Goal: Task Accomplishment & Management: Complete application form

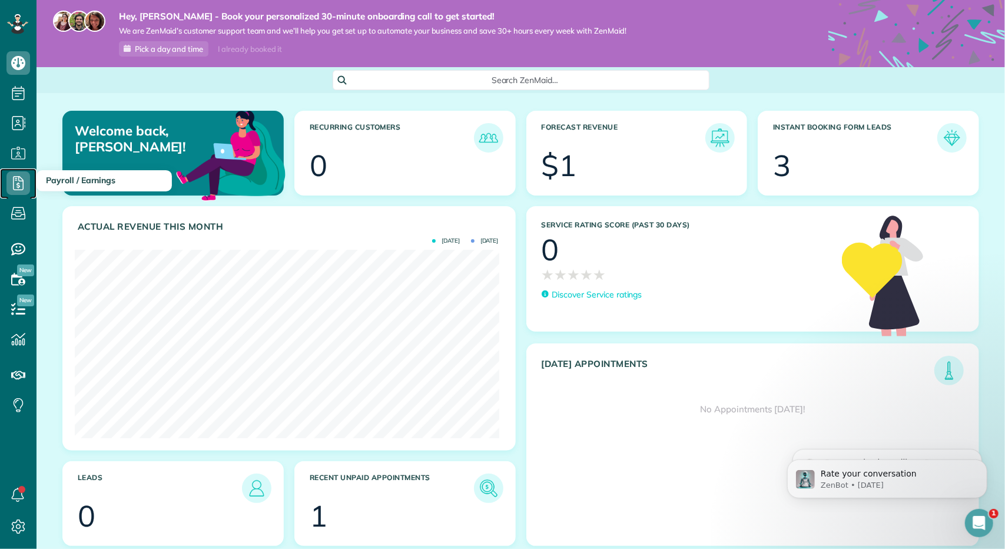
click at [21, 187] on icon at bounding box center [18, 183] width 24 height 24
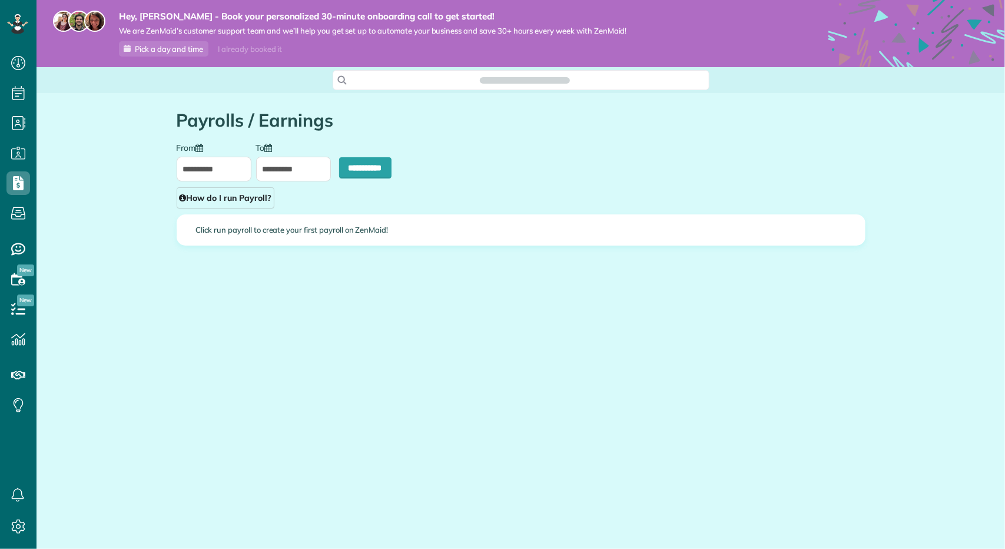
scroll to position [5, 5]
type input "**********"
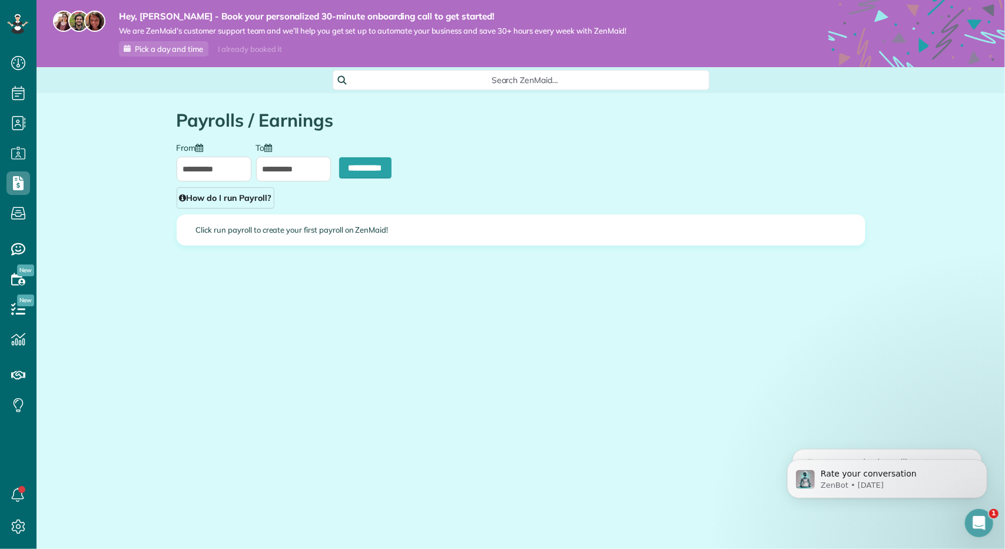
scroll to position [0, 0]
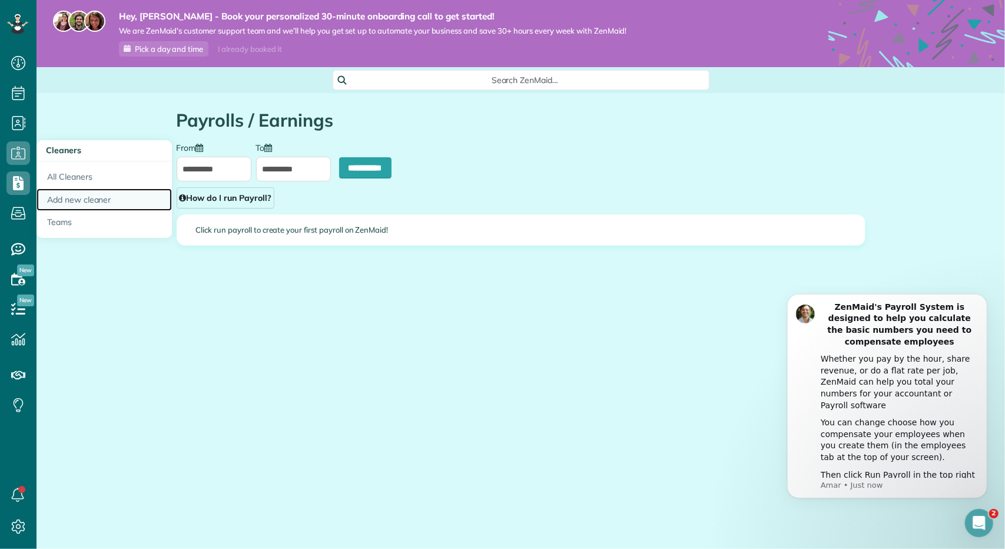
click at [100, 204] on link "Add new cleaner" at bounding box center [103, 199] width 135 height 23
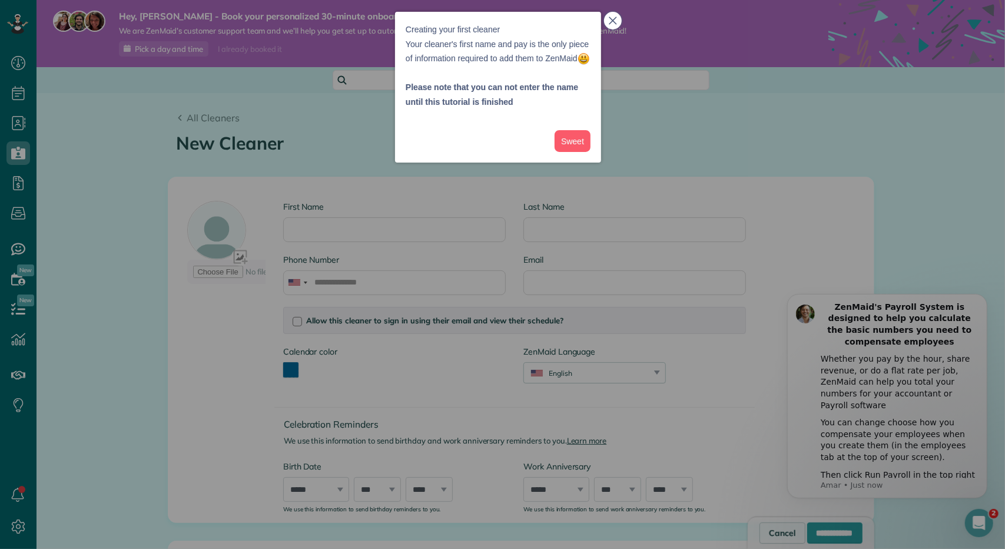
click at [611, 19] on icon "close," at bounding box center [613, 20] width 8 height 8
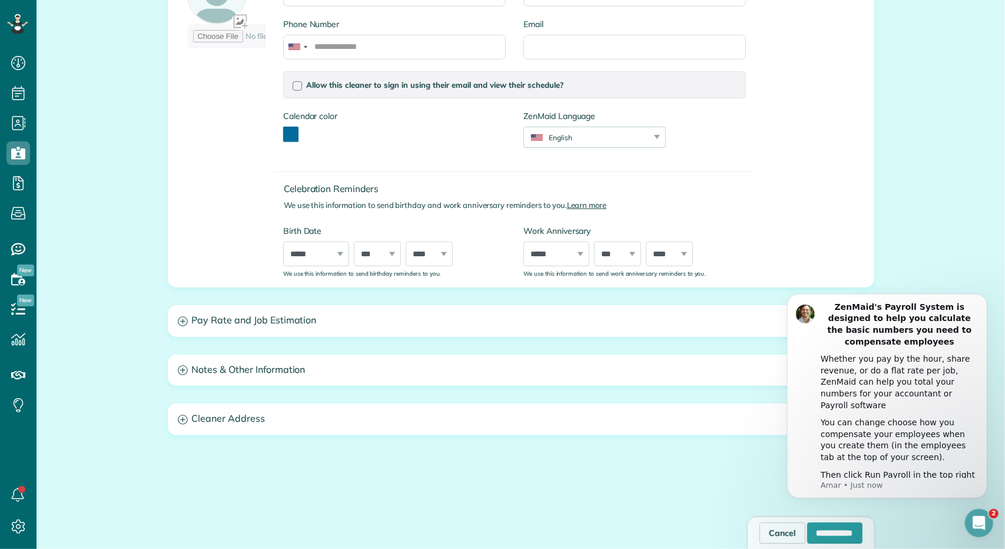
scroll to position [278, 0]
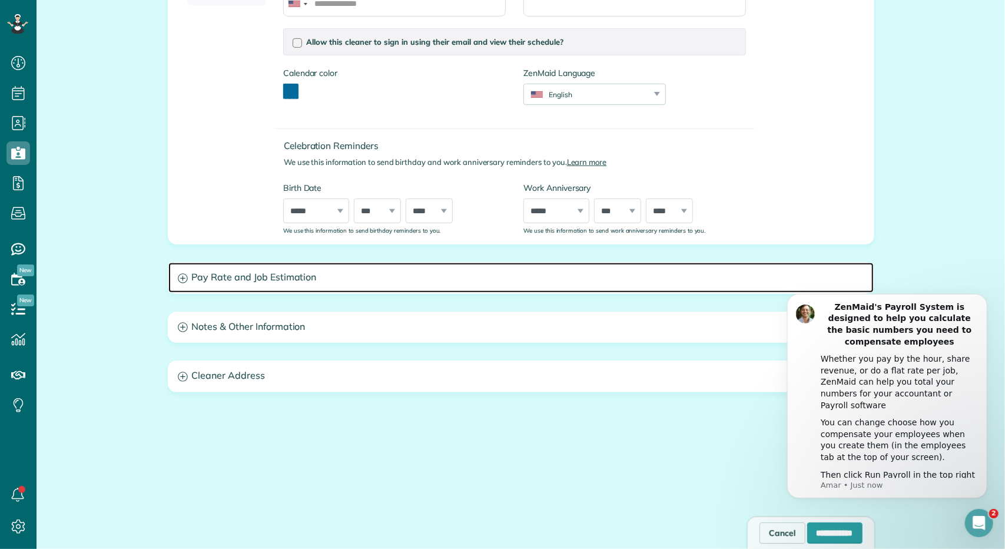
click at [281, 274] on h3 "Pay Rate and Job Estimation" at bounding box center [520, 277] width 705 height 30
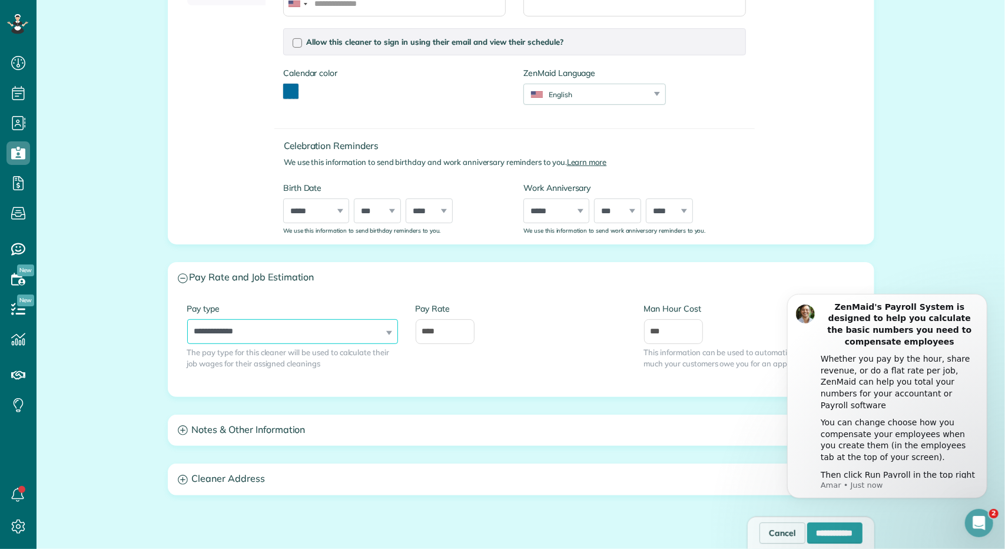
click at [371, 335] on select "**********" at bounding box center [292, 331] width 211 height 25
select select "******"
click at [187, 319] on select "**********" at bounding box center [292, 331] width 211 height 25
drag, startPoint x: 448, startPoint y: 338, endPoint x: 410, endPoint y: 336, distance: 37.7
click at [410, 336] on div "Hourly Rate ****" at bounding box center [521, 329] width 228 height 53
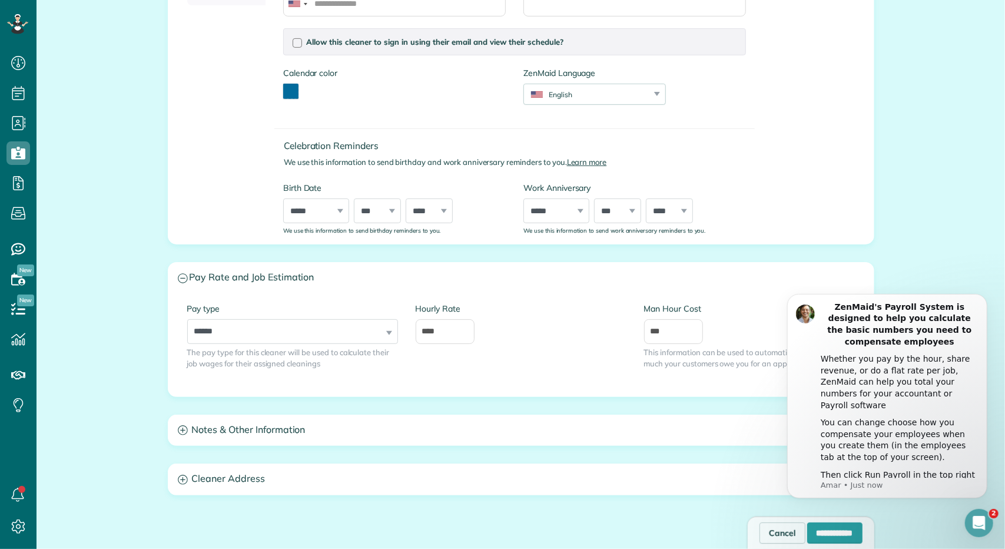
click at [547, 395] on div "First Name Last Name Phone Number Email Allow this cleaner to sign in using the…" at bounding box center [521, 240] width 706 height 685
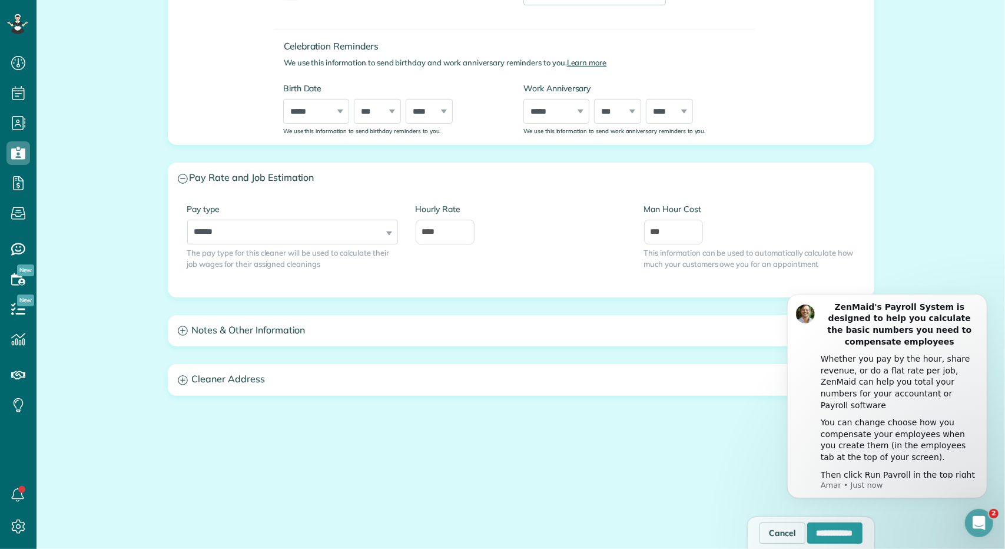
scroll to position [381, 0]
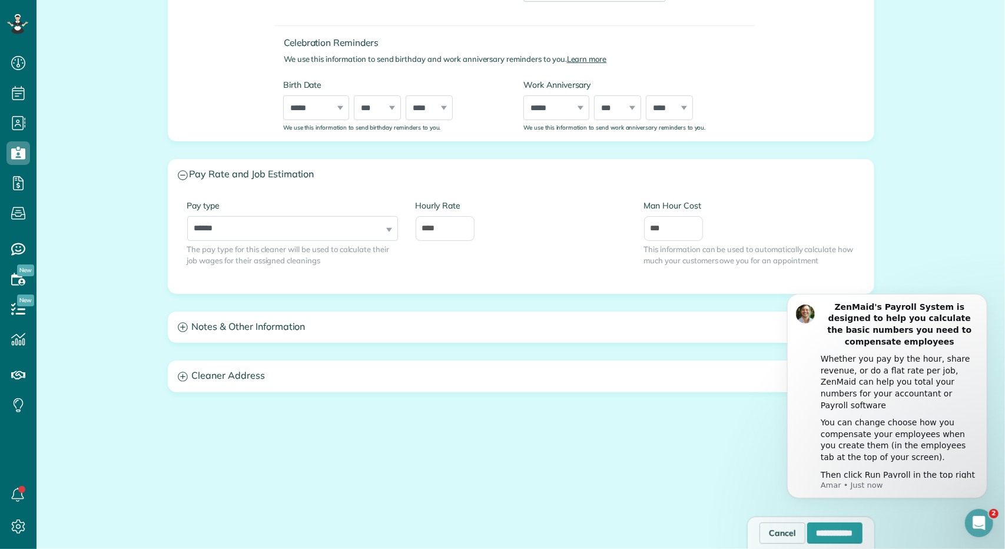
drag, startPoint x: 985, startPoint y: 304, endPoint x: 988, endPoint y: 360, distance: 56.0
click at [988, 303] on button "Dismiss notification" at bounding box center [983, 296] width 12 height 12
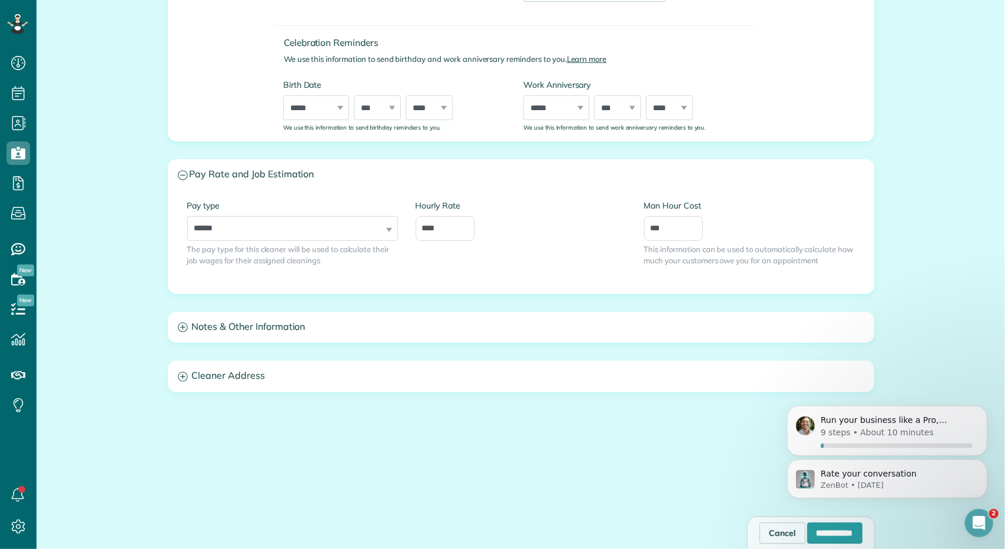
click at [211, 341] on div "First Name Last Name Phone Number Email Allow this cleaner to sign in using the…" at bounding box center [521, 137] width 706 height 685
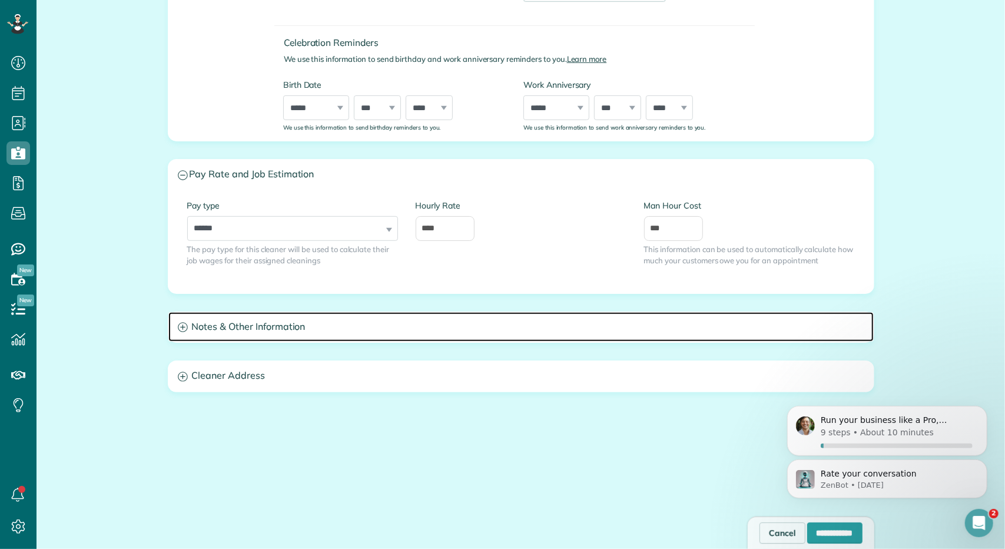
click at [214, 335] on h3 "Notes & Other Information" at bounding box center [520, 327] width 705 height 30
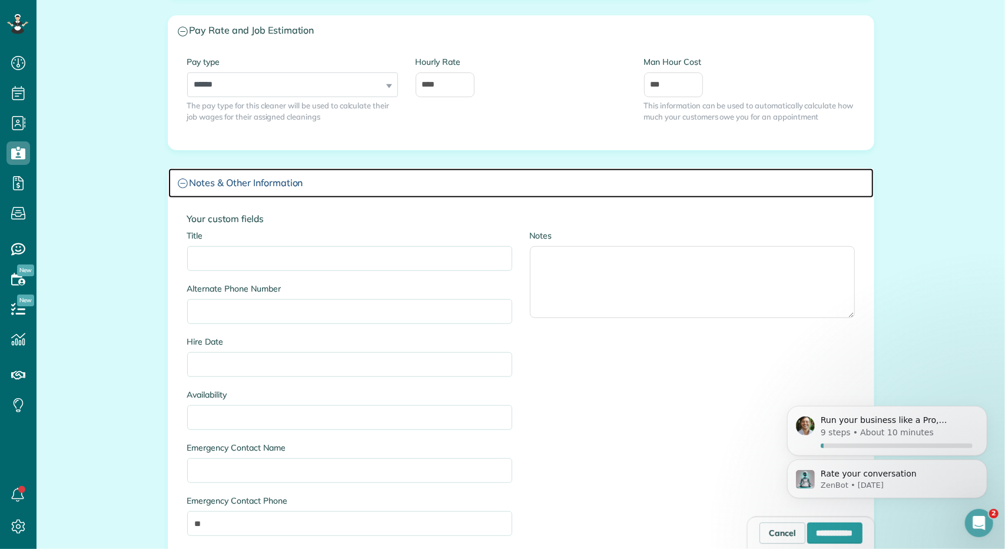
scroll to position [558, 0]
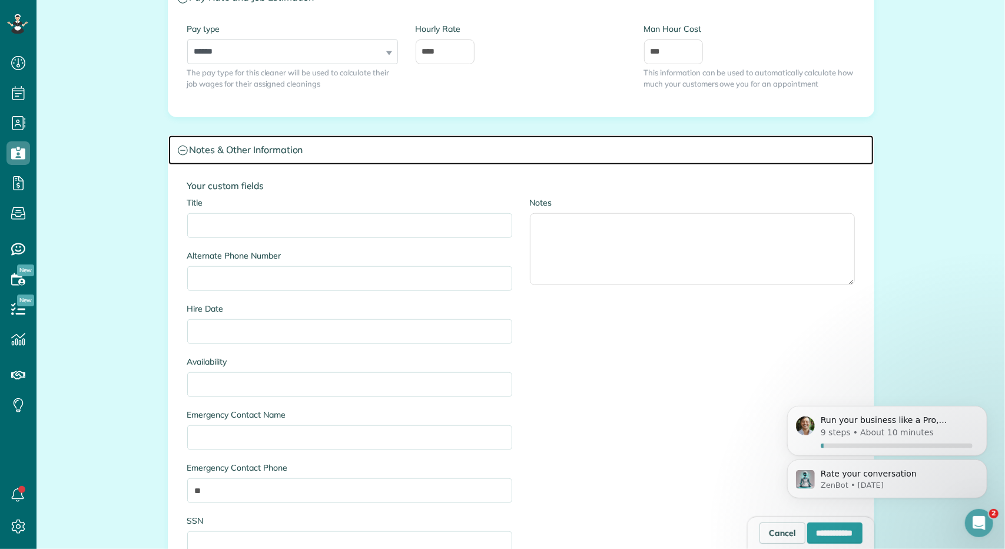
click at [231, 150] on h3 "Notes & Other Information" at bounding box center [520, 150] width 705 height 30
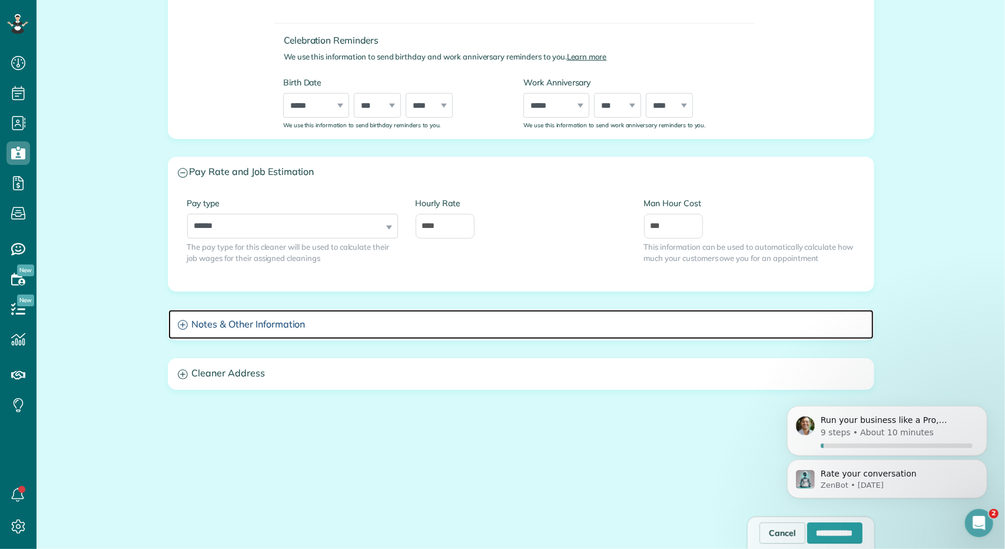
scroll to position [381, 0]
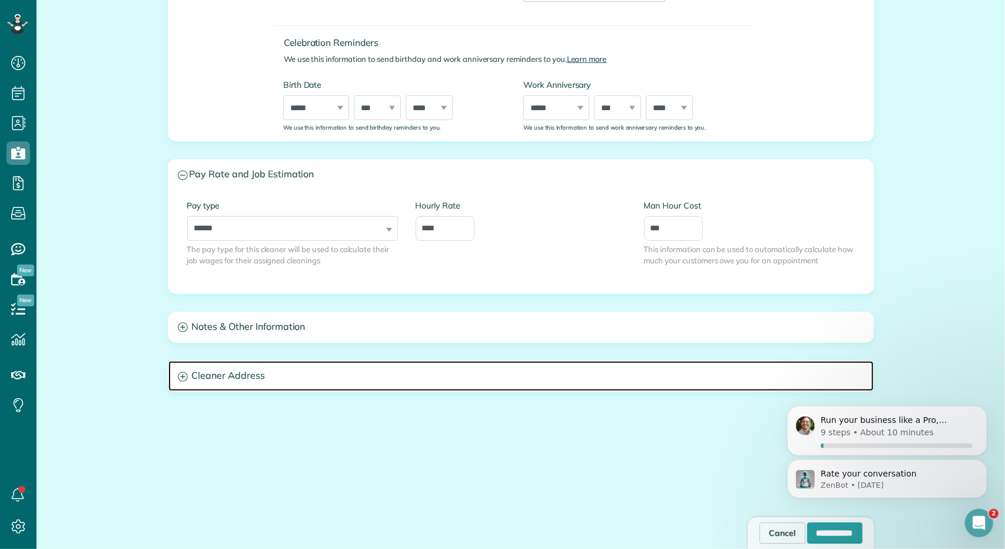
click at [225, 367] on h3 "Cleaner Address" at bounding box center [520, 376] width 705 height 30
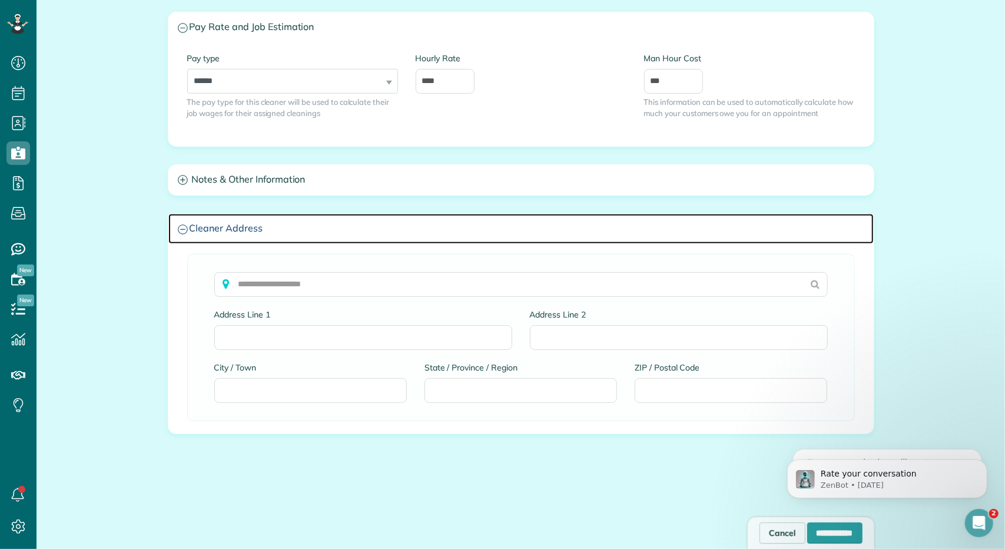
scroll to position [530, 0]
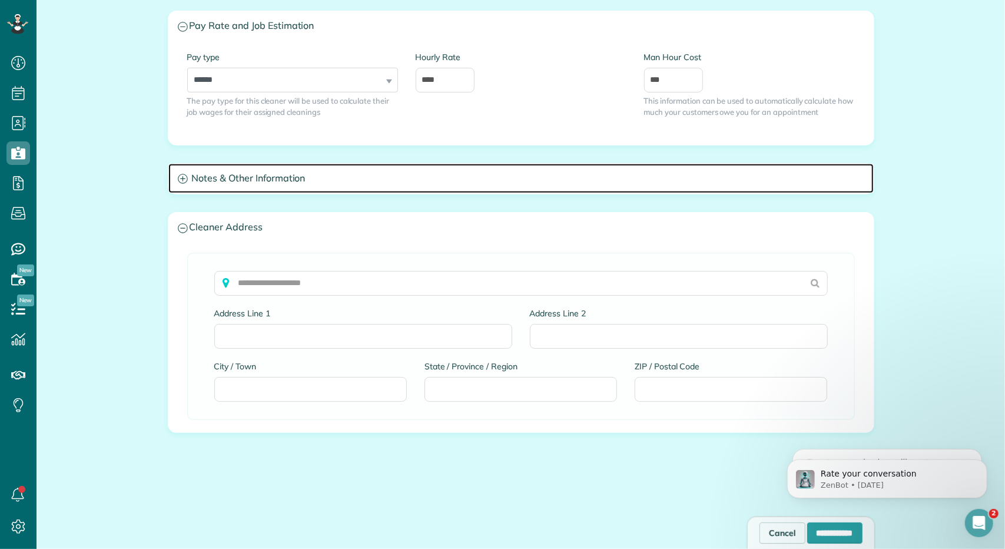
click at [258, 172] on h3 "Notes & Other Information" at bounding box center [520, 179] width 705 height 30
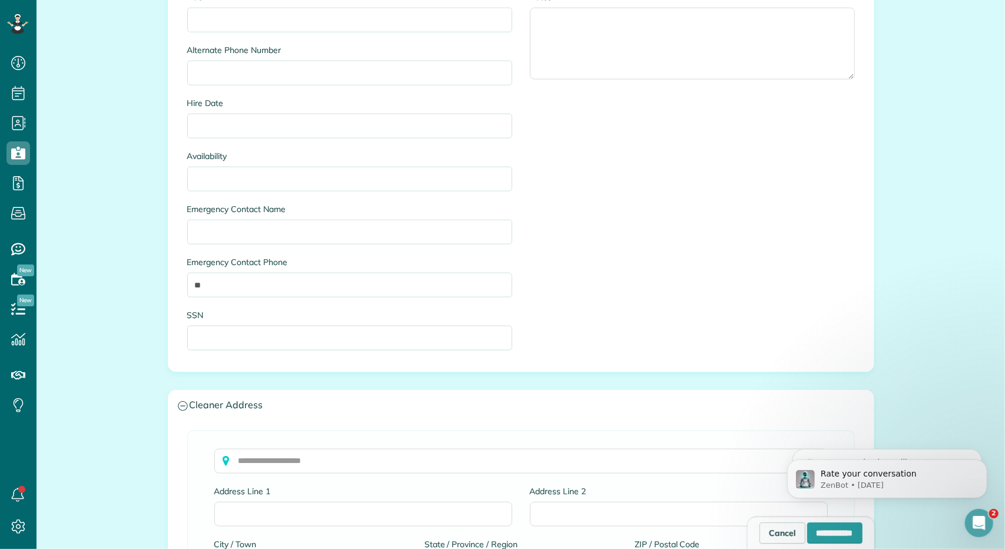
scroll to position [765, 0]
click at [194, 333] on input "SSN" at bounding box center [349, 336] width 325 height 25
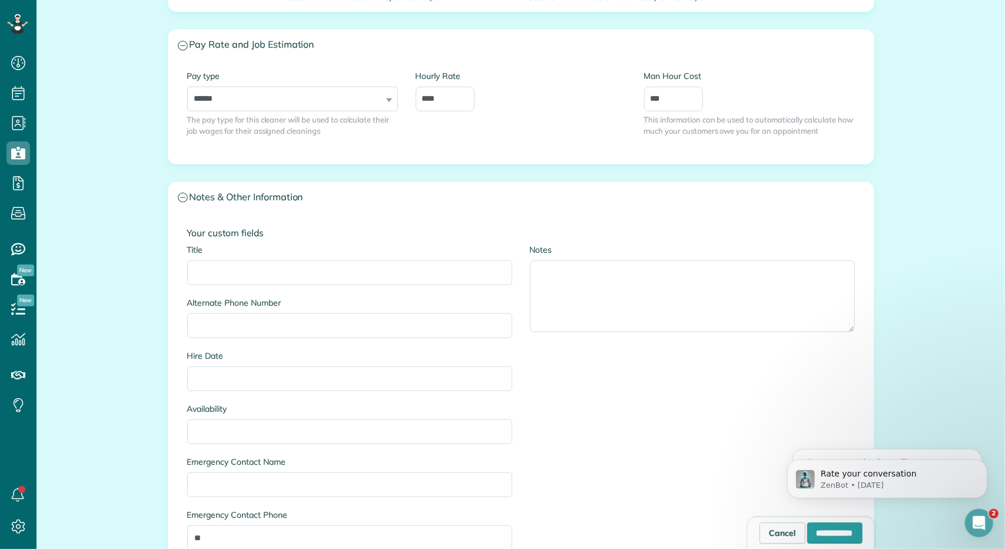
scroll to position [471, 0]
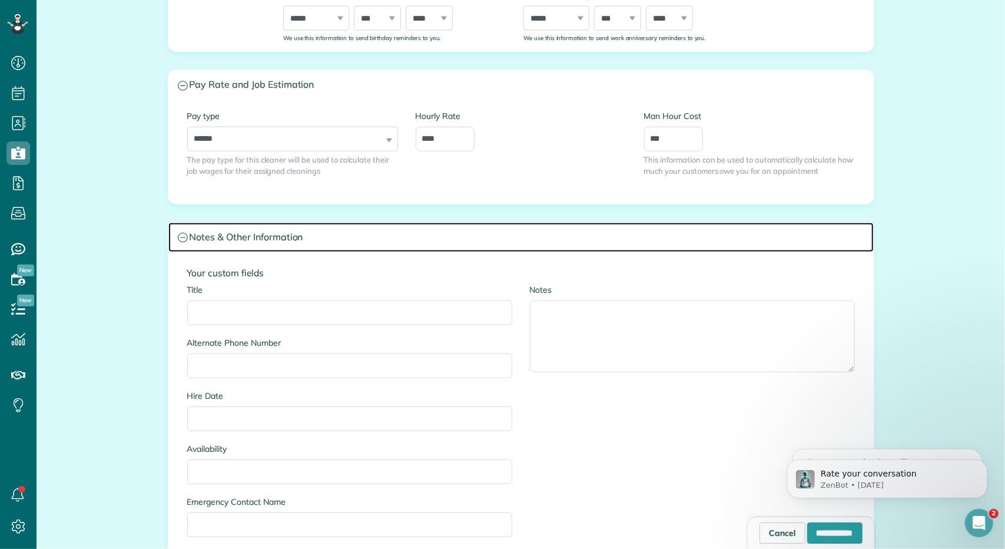
click at [237, 232] on h3 "Notes & Other Information" at bounding box center [520, 237] width 705 height 30
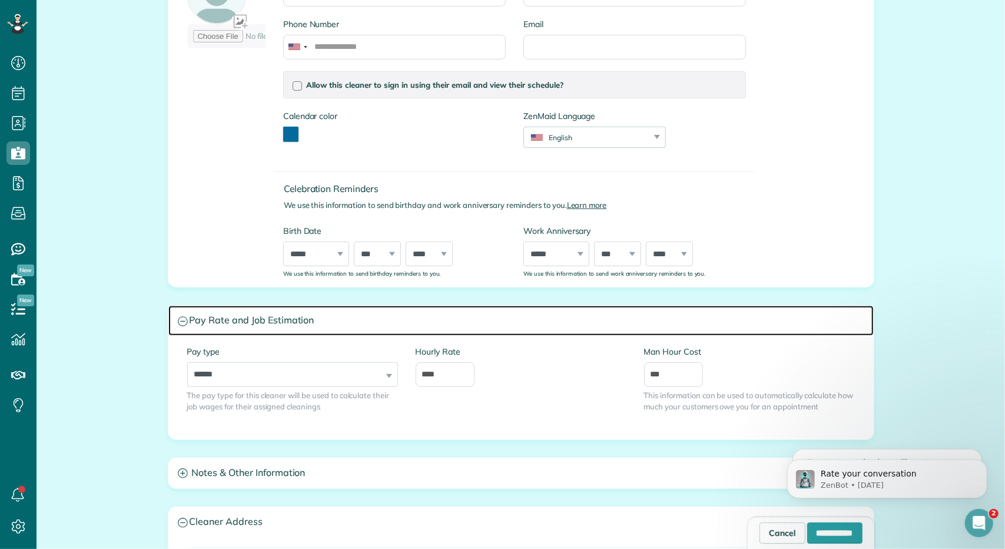
click at [232, 318] on h3 "Pay Rate and Job Estimation" at bounding box center [520, 320] width 705 height 30
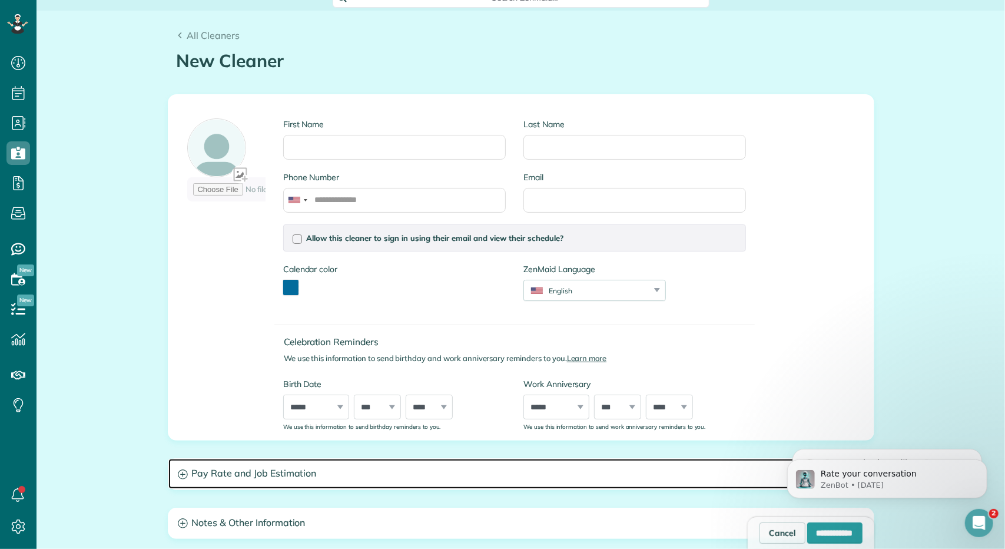
scroll to position [0, 0]
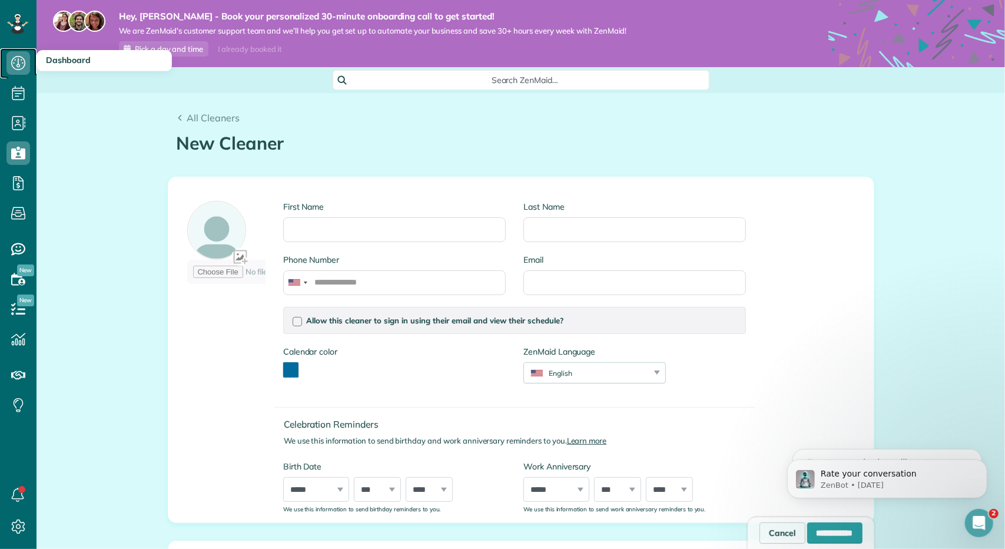
click at [22, 62] on icon at bounding box center [18, 63] width 24 height 24
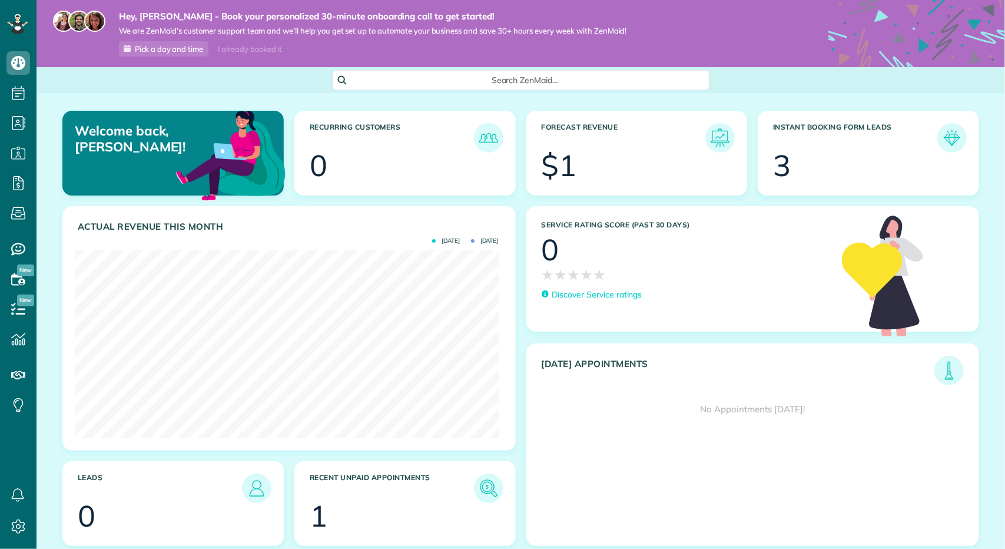
scroll to position [188, 424]
